Goal: Book appointment/travel/reservation

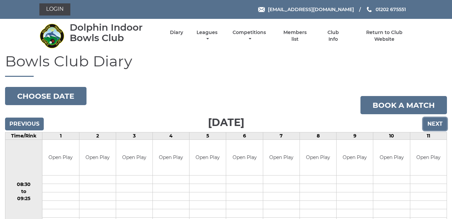
click at [434, 122] on input "Next" at bounding box center [435, 123] width 24 height 13
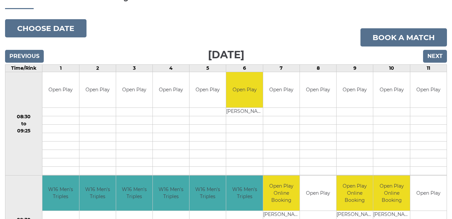
scroll to position [77, 0]
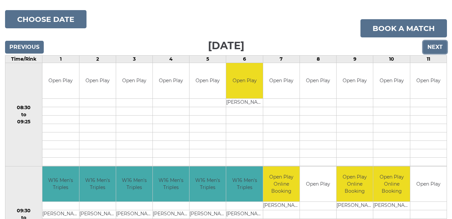
click at [433, 45] on input "Next" at bounding box center [435, 47] width 24 height 13
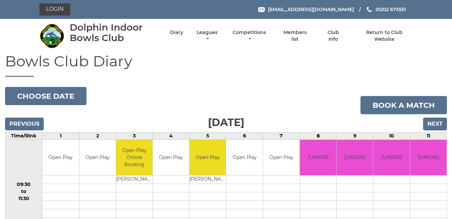
click at [433, 45] on nav "Dolphin Indoor Bowls Club Diary Leagues Club leagues - Winter 2025/2026 Club le…" at bounding box center [226, 36] width 452 height 34
click at [433, 121] on input "Next" at bounding box center [435, 123] width 24 height 13
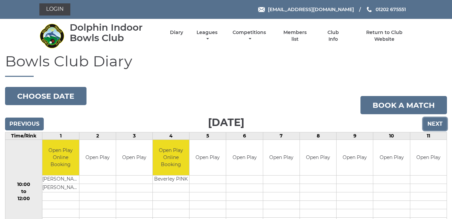
click at [433, 122] on input "Next" at bounding box center [435, 123] width 24 height 13
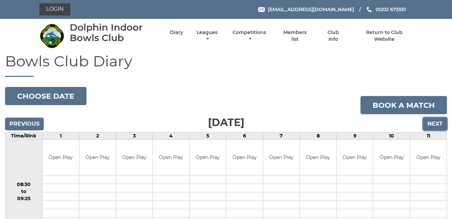
click at [434, 122] on input "Next" at bounding box center [435, 123] width 24 height 13
click at [29, 124] on input "Previous" at bounding box center [24, 123] width 39 height 13
click at [30, 124] on input "Previous" at bounding box center [24, 123] width 39 height 13
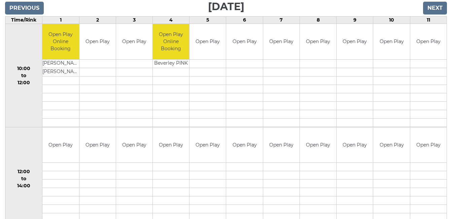
scroll to position [64, 0]
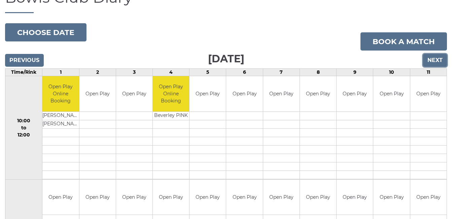
click at [443, 57] on input "Next" at bounding box center [435, 60] width 24 height 13
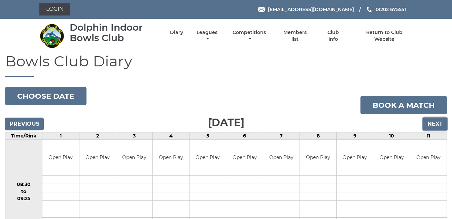
click at [435, 121] on input "Next" at bounding box center [435, 123] width 24 height 13
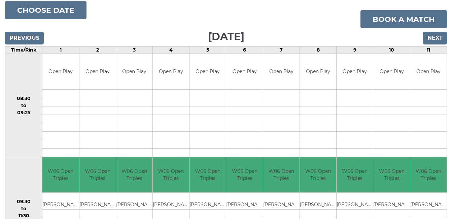
scroll to position [68, 0]
